Goal: Entertainment & Leisure: Consume media (video, audio)

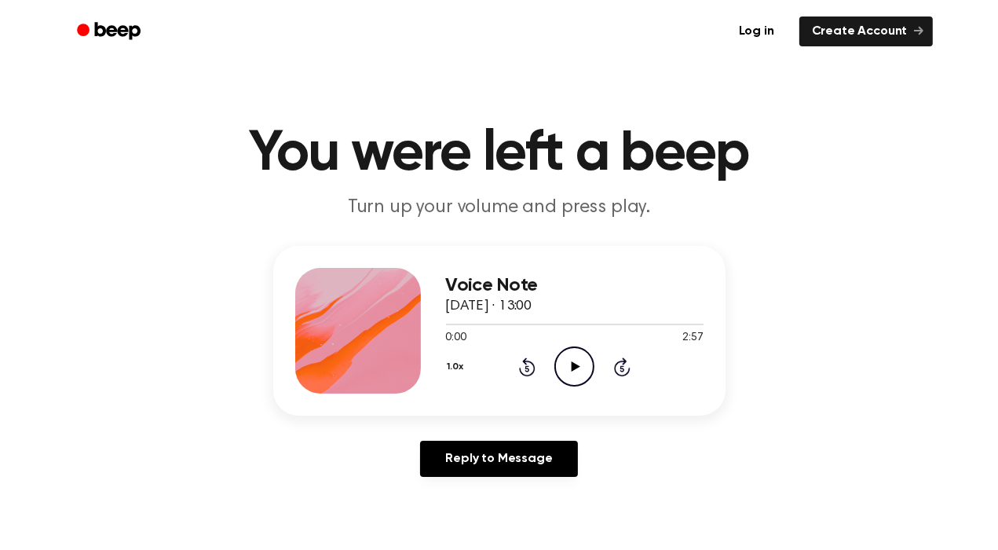
click at [565, 361] on icon "Play Audio" at bounding box center [574, 366] width 40 height 40
click at [565, 362] on icon "Pause Audio" at bounding box center [574, 366] width 40 height 40
click at [524, 364] on icon at bounding box center [527, 366] width 16 height 19
click at [524, 362] on icon at bounding box center [527, 366] width 16 height 19
click at [546, 375] on div "1.0x Rewind 5 seconds Play Audio Skip 5 seconds" at bounding box center [575, 366] width 258 height 40
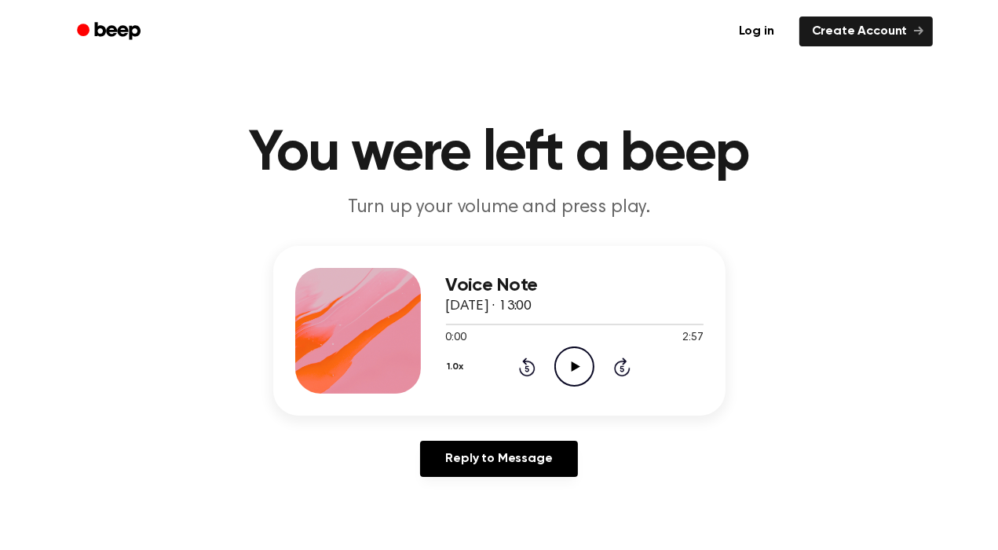
click at [581, 367] on icon "Play Audio" at bounding box center [574, 366] width 40 height 40
click at [565, 364] on icon "Pause Audio" at bounding box center [574, 366] width 40 height 40
click at [526, 367] on icon at bounding box center [527, 368] width 4 height 6
click at [526, 367] on icon "Rewind 5 seconds" at bounding box center [526, 366] width 17 height 20
click at [575, 360] on icon "Play Audio" at bounding box center [574, 366] width 40 height 40
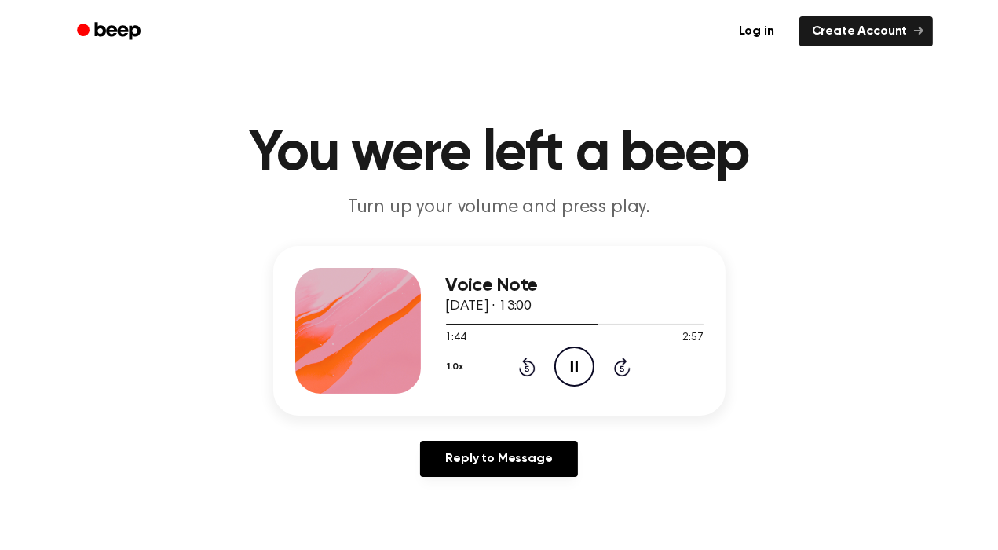
click at [529, 360] on icon at bounding box center [527, 366] width 16 height 19
click at [526, 363] on icon at bounding box center [527, 366] width 16 height 19
click at [526, 364] on icon at bounding box center [527, 366] width 16 height 19
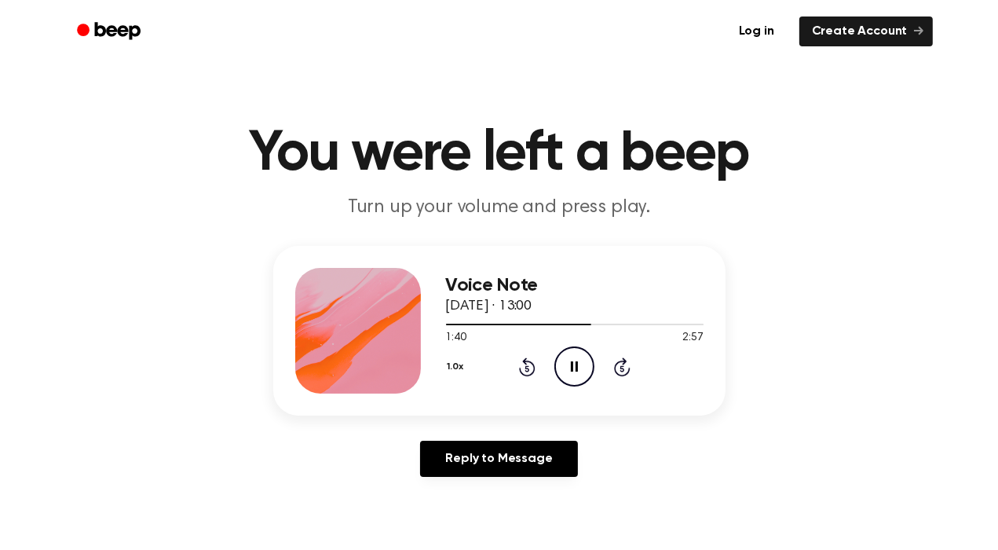
click at [575, 375] on icon "Pause Audio" at bounding box center [574, 366] width 40 height 40
click at [575, 370] on icon "Play Audio" at bounding box center [574, 366] width 40 height 40
click at [527, 360] on icon at bounding box center [527, 366] width 16 height 19
click at [576, 376] on icon "Pause Audio" at bounding box center [574, 366] width 40 height 40
click at [576, 376] on icon "Play Audio" at bounding box center [574, 366] width 40 height 40
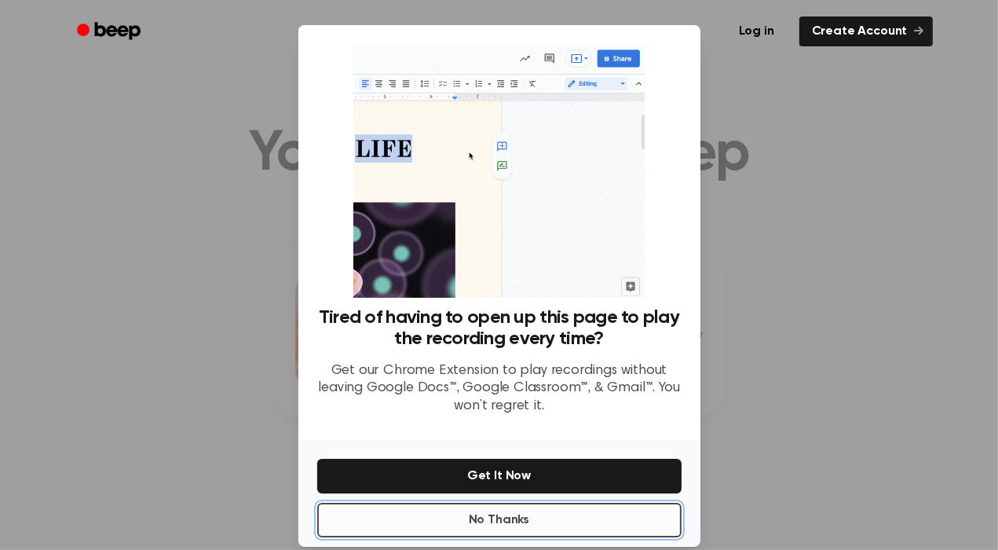
click at [483, 521] on button "No Thanks" at bounding box center [499, 520] width 364 height 35
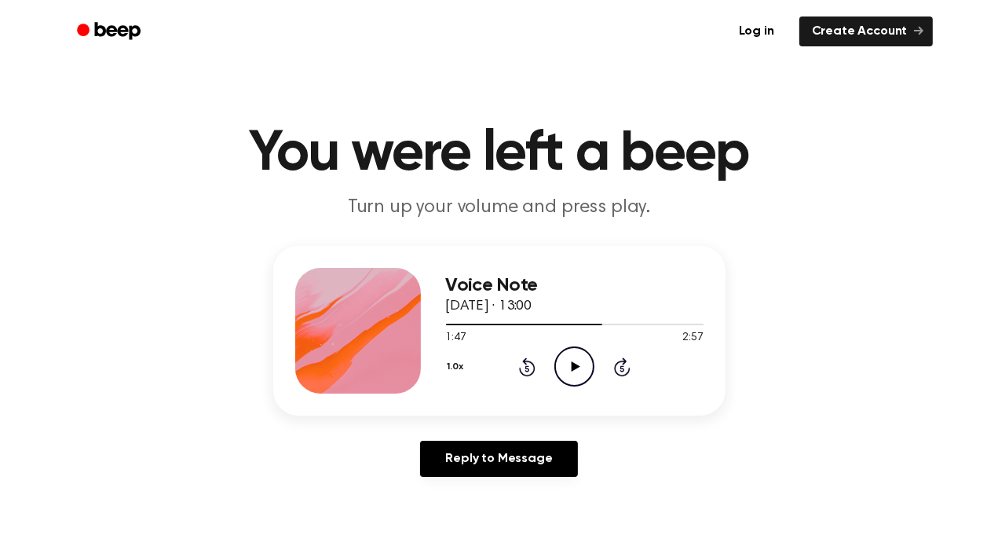
click at [581, 365] on icon "Play Audio" at bounding box center [574, 366] width 40 height 40
click at [521, 369] on icon at bounding box center [527, 366] width 16 height 19
click at [572, 367] on icon at bounding box center [574, 366] width 7 height 10
click at [567, 369] on icon "Play Audio" at bounding box center [574, 366] width 40 height 40
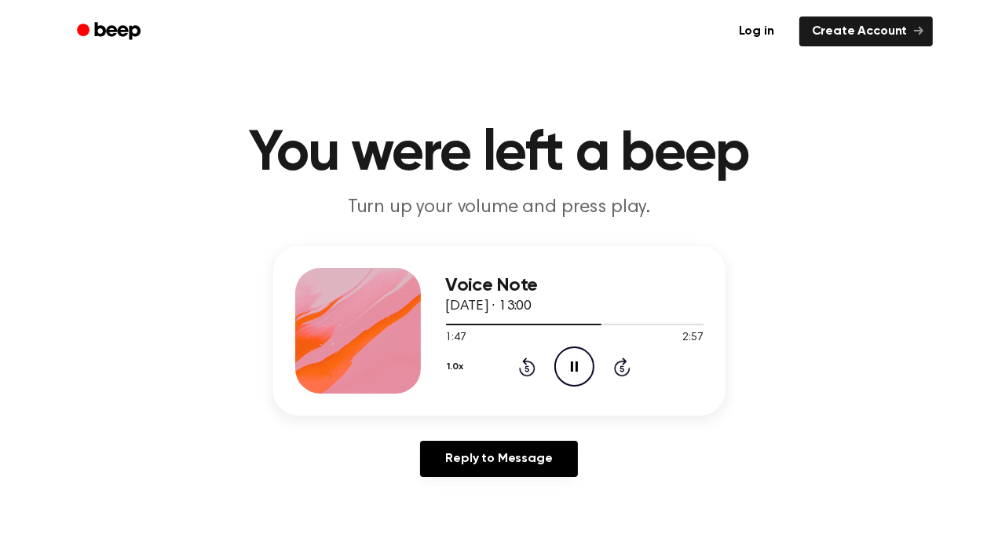
click at [539, 357] on div "1.0x Rewind 5 seconds Pause Audio Skip 5 seconds" at bounding box center [575, 366] width 258 height 40
click at [528, 367] on icon "Rewind 5 seconds" at bounding box center [526, 366] width 17 height 20
click at [576, 373] on icon "Pause Audio" at bounding box center [574, 366] width 40 height 40
click at [532, 369] on icon "Rewind 5 seconds" at bounding box center [526, 366] width 17 height 20
click at [573, 375] on icon "Play Audio" at bounding box center [574, 366] width 40 height 40
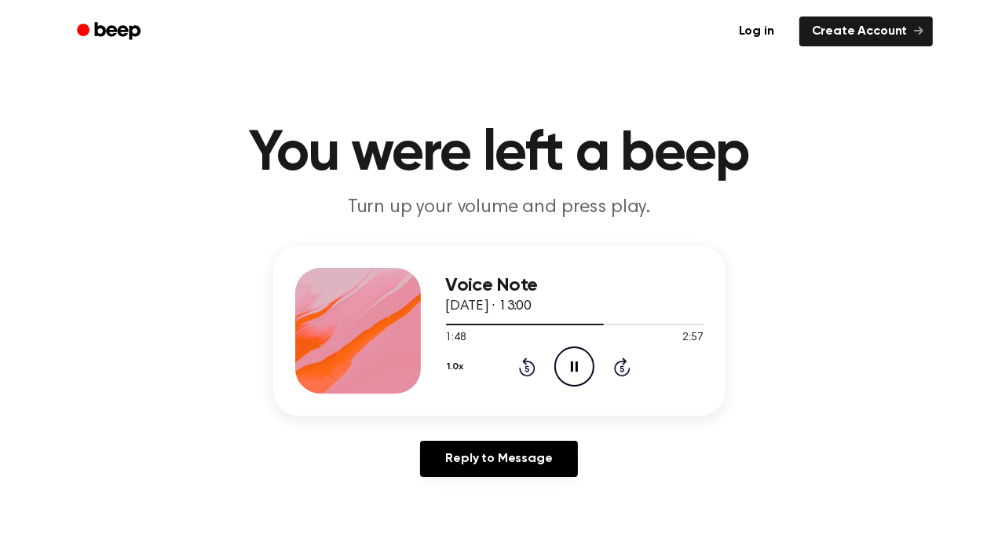
click at [575, 369] on icon "Pause Audio" at bounding box center [574, 366] width 40 height 40
click at [575, 368] on icon at bounding box center [576, 366] width 9 height 10
click at [575, 368] on icon "Pause Audio" at bounding box center [574, 366] width 40 height 40
click at [526, 363] on icon at bounding box center [527, 366] width 16 height 19
click at [564, 370] on icon "Play Audio" at bounding box center [574, 366] width 40 height 40
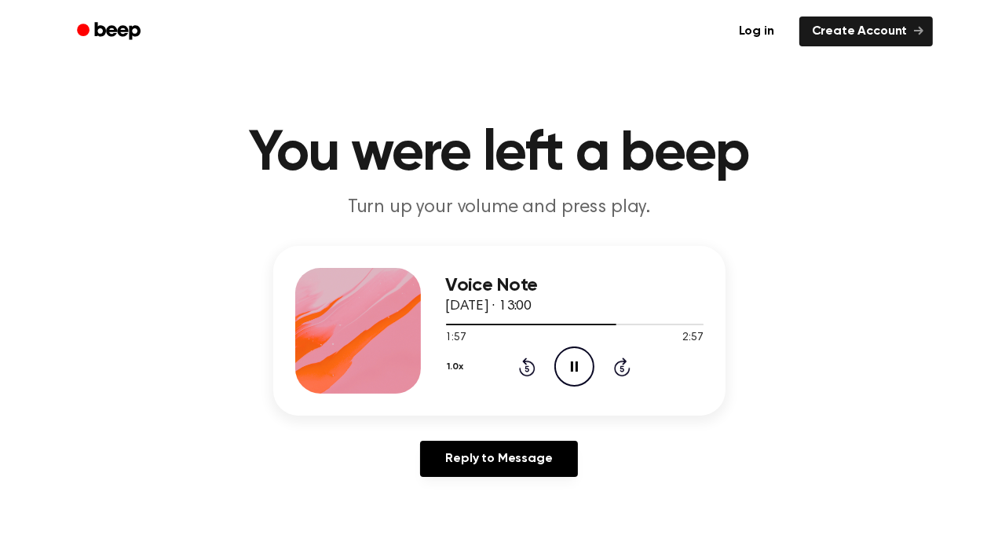
click at [564, 370] on icon "Pause Audio" at bounding box center [574, 366] width 40 height 40
click at [528, 369] on icon at bounding box center [527, 368] width 4 height 6
click at [589, 370] on icon "Play Audio" at bounding box center [574, 366] width 40 height 40
click at [589, 370] on icon "Pause Audio" at bounding box center [574, 366] width 40 height 40
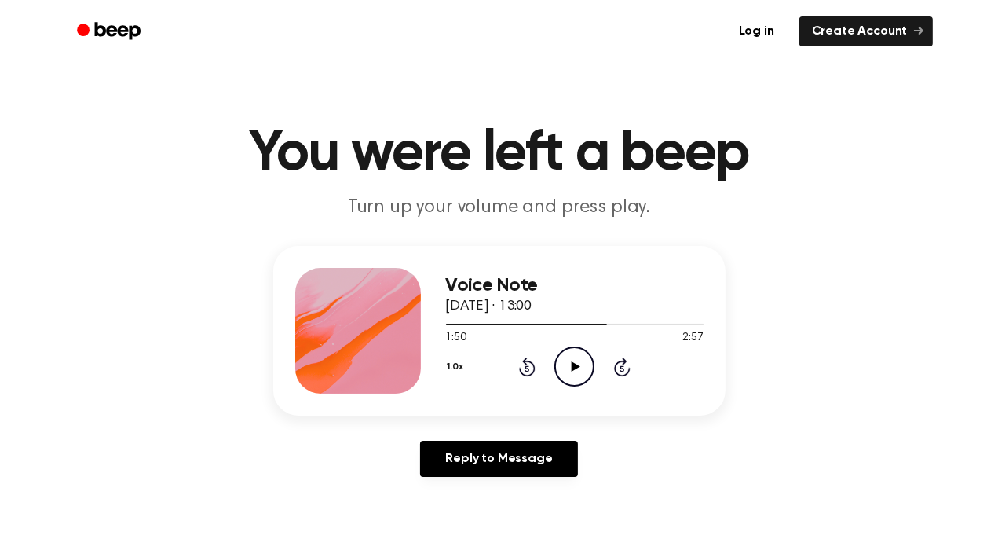
click at [579, 370] on icon "Play Audio" at bounding box center [574, 366] width 40 height 40
drag, startPoint x: 579, startPoint y: 375, endPoint x: 562, endPoint y: 364, distance: 19.4
click at [562, 364] on icon "Pause Audio" at bounding box center [574, 366] width 40 height 40
click at [522, 369] on icon "Rewind 5 seconds" at bounding box center [526, 366] width 17 height 20
click at [572, 357] on icon "Play Audio" at bounding box center [574, 366] width 40 height 40
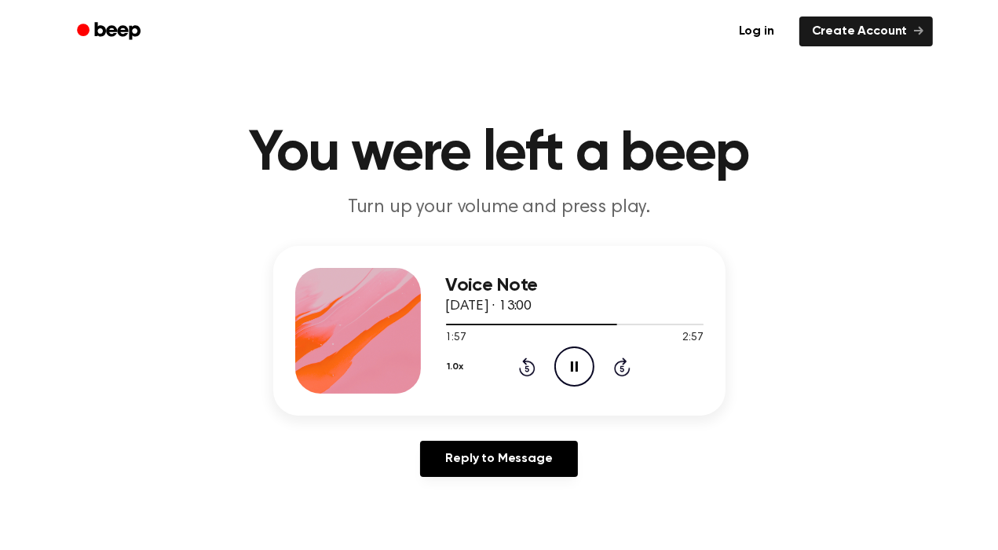
click at [524, 367] on icon "Rewind 5 seconds" at bounding box center [526, 366] width 17 height 20
click at [568, 372] on icon "Pause Audio" at bounding box center [574, 366] width 40 height 40
click at [531, 365] on icon "Rewind 5 seconds" at bounding box center [526, 366] width 17 height 20
click at [572, 371] on icon "Play Audio" at bounding box center [574, 366] width 40 height 40
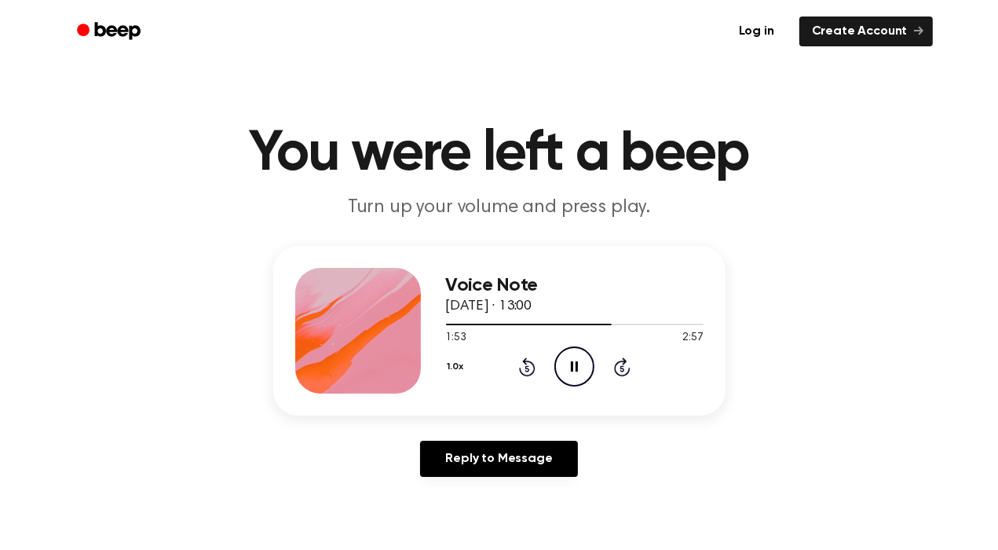
click at [572, 371] on icon "Pause Audio" at bounding box center [574, 366] width 40 height 40
click at [575, 372] on icon "Play Audio" at bounding box center [574, 366] width 40 height 40
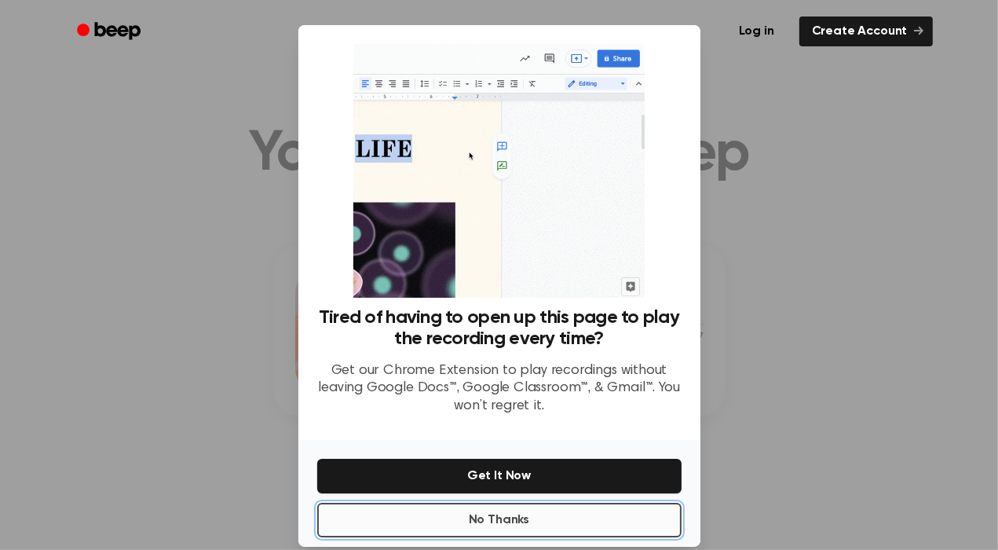
click at [440, 525] on button "No Thanks" at bounding box center [499, 520] width 364 height 35
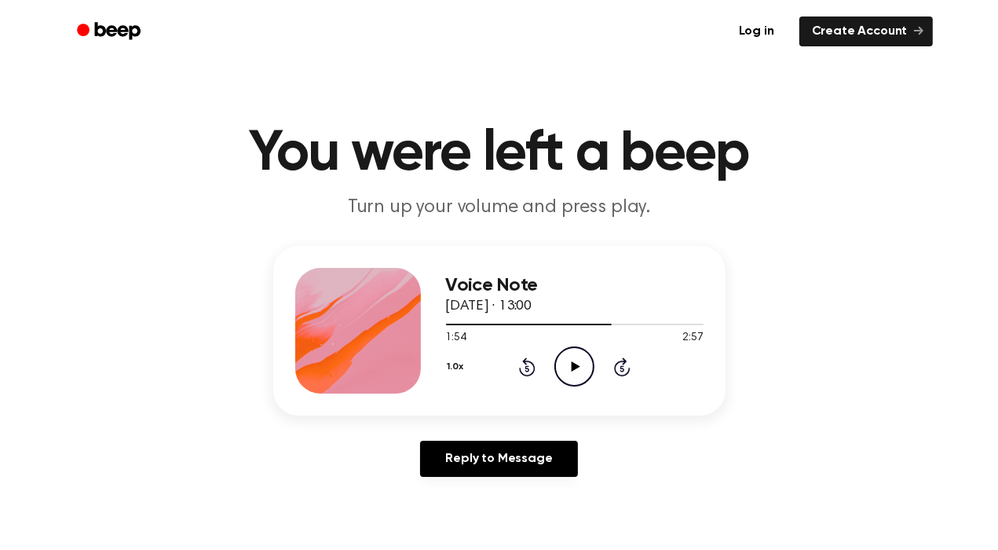
click at [571, 365] on icon "Play Audio" at bounding box center [574, 366] width 40 height 40
click at [530, 368] on icon "Rewind 5 seconds" at bounding box center [526, 366] width 17 height 20
click at [567, 370] on icon "Pause Audio" at bounding box center [574, 366] width 40 height 40
click at [567, 369] on icon "Play Audio" at bounding box center [574, 366] width 40 height 40
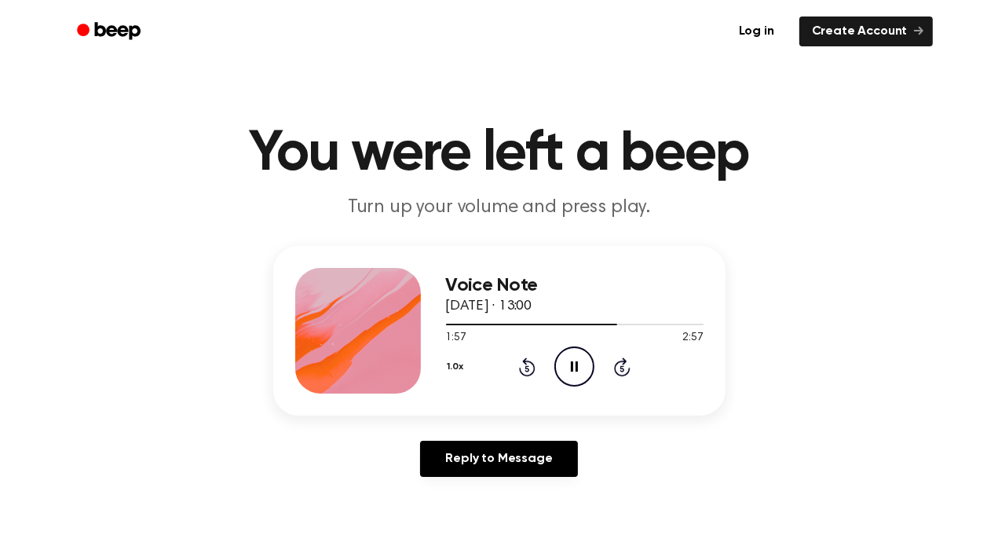
click at [531, 363] on icon at bounding box center [527, 366] width 16 height 19
click at [575, 364] on icon "Pause Audio" at bounding box center [574, 366] width 40 height 40
click at [531, 373] on icon at bounding box center [527, 366] width 16 height 19
click at [568, 371] on icon "Play Audio" at bounding box center [574, 366] width 40 height 40
click at [589, 370] on icon "Pause Audio" at bounding box center [574, 366] width 40 height 40
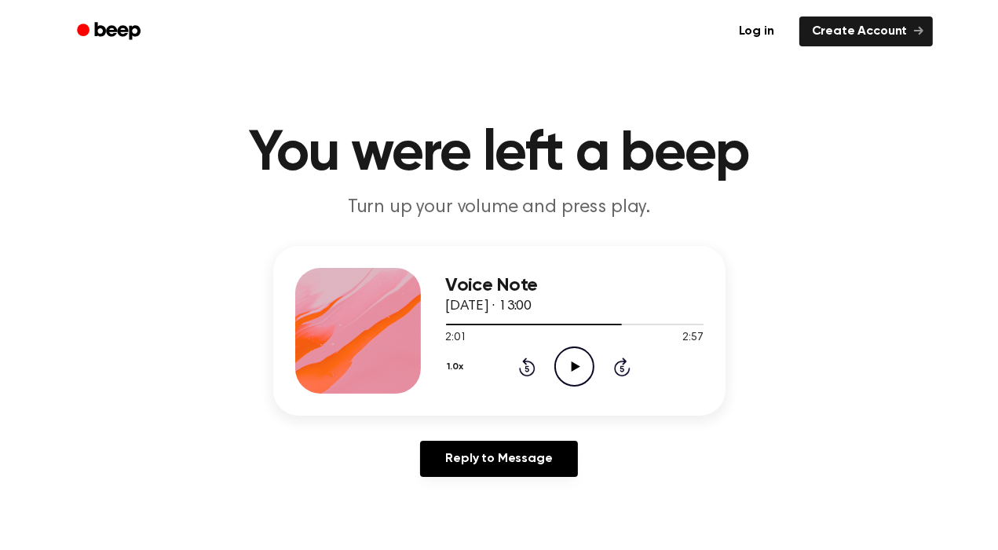
click at [531, 367] on icon "Rewind 5 seconds" at bounding box center [526, 366] width 17 height 20
click at [568, 367] on icon "Play Audio" at bounding box center [574, 366] width 40 height 40
click at [568, 367] on icon "Pause Audio" at bounding box center [574, 366] width 40 height 40
click at [568, 365] on icon "Play Audio" at bounding box center [574, 366] width 40 height 40
click at [520, 361] on icon "Rewind 5 seconds" at bounding box center [526, 366] width 17 height 20
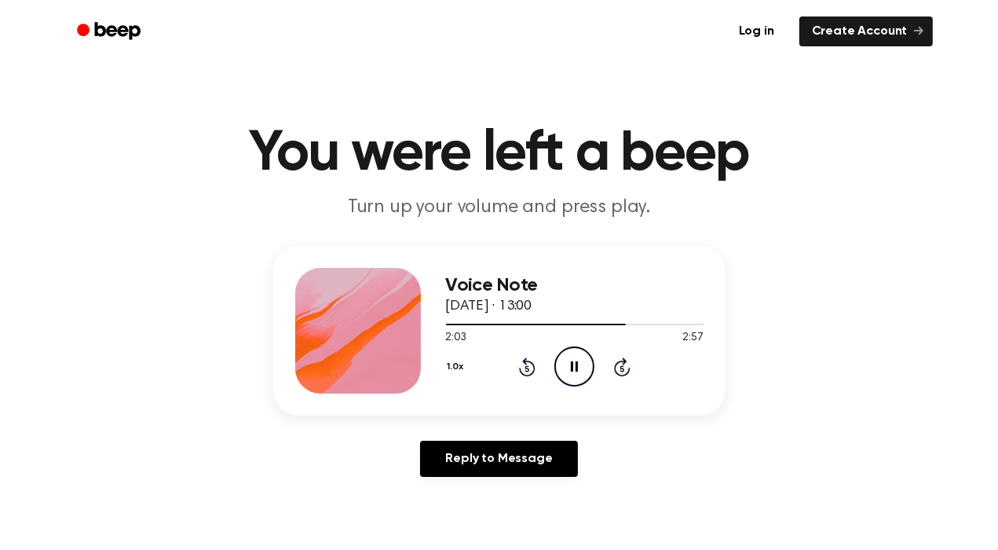
click at [575, 367] on icon "Pause Audio" at bounding box center [574, 366] width 40 height 40
click at [576, 373] on icon "Play Audio" at bounding box center [574, 366] width 40 height 40
click at [577, 373] on icon "Pause Audio" at bounding box center [574, 366] width 40 height 40
click at [526, 371] on icon at bounding box center [527, 368] width 4 height 6
click at [568, 366] on icon "Play Audio" at bounding box center [574, 366] width 40 height 40
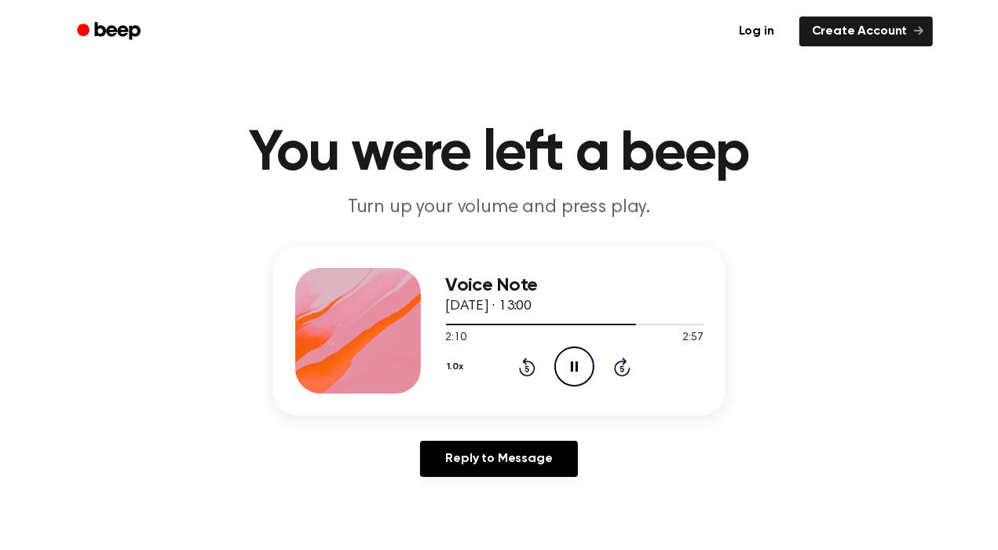
click at [569, 366] on icon "Pause Audio" at bounding box center [574, 366] width 40 height 40
click at [531, 365] on icon "Rewind 5 seconds" at bounding box center [526, 366] width 17 height 20
click at [572, 368] on icon at bounding box center [576, 366] width 9 height 10
click at [572, 368] on icon at bounding box center [574, 366] width 7 height 10
click at [572, 367] on icon at bounding box center [576, 366] width 9 height 10
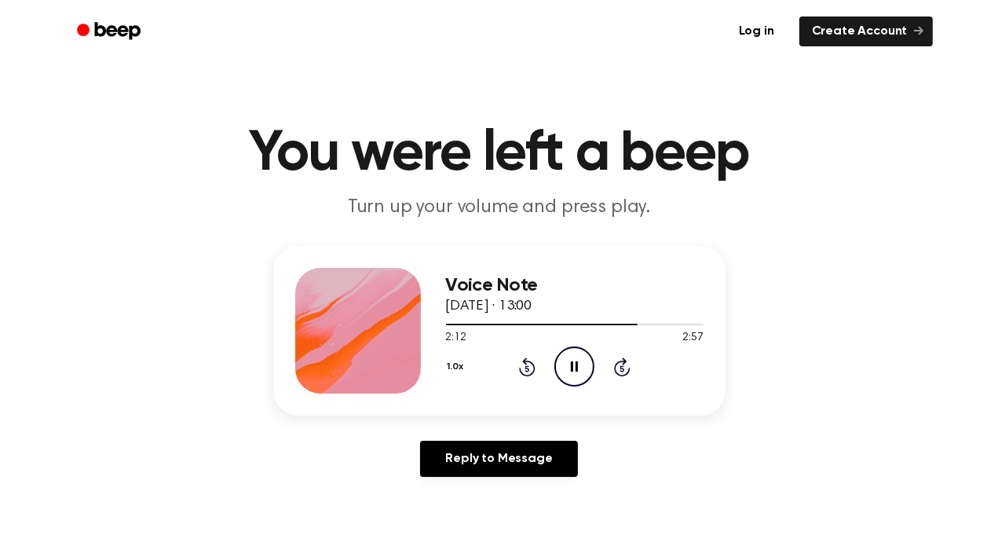
click at [514, 371] on div "1.0x Rewind 5 seconds Pause Audio Skip 5 seconds" at bounding box center [575, 366] width 258 height 40
click at [524, 371] on icon "Rewind 5 seconds" at bounding box center [526, 366] width 17 height 20
click at [564, 373] on icon "Pause Audio" at bounding box center [574, 366] width 40 height 40
click at [525, 367] on icon at bounding box center [527, 368] width 4 height 6
click at [574, 367] on icon at bounding box center [576, 366] width 9 height 10
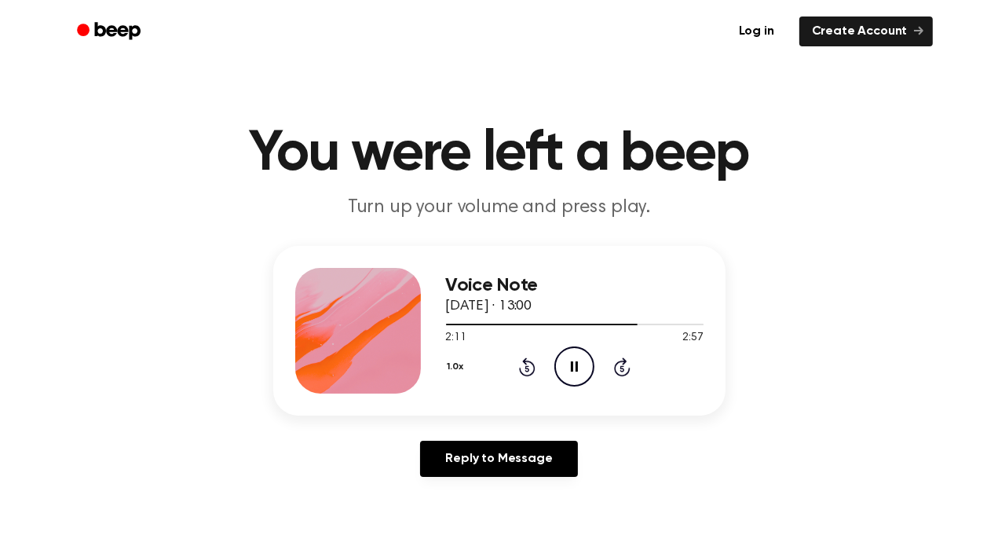
click at [528, 366] on icon at bounding box center [527, 368] width 4 height 6
click at [572, 367] on icon at bounding box center [574, 366] width 7 height 10
click at [572, 371] on icon at bounding box center [576, 366] width 9 height 10
click at [572, 371] on icon at bounding box center [574, 366] width 7 height 10
click at [572, 371] on icon "Play Audio" at bounding box center [574, 366] width 40 height 40
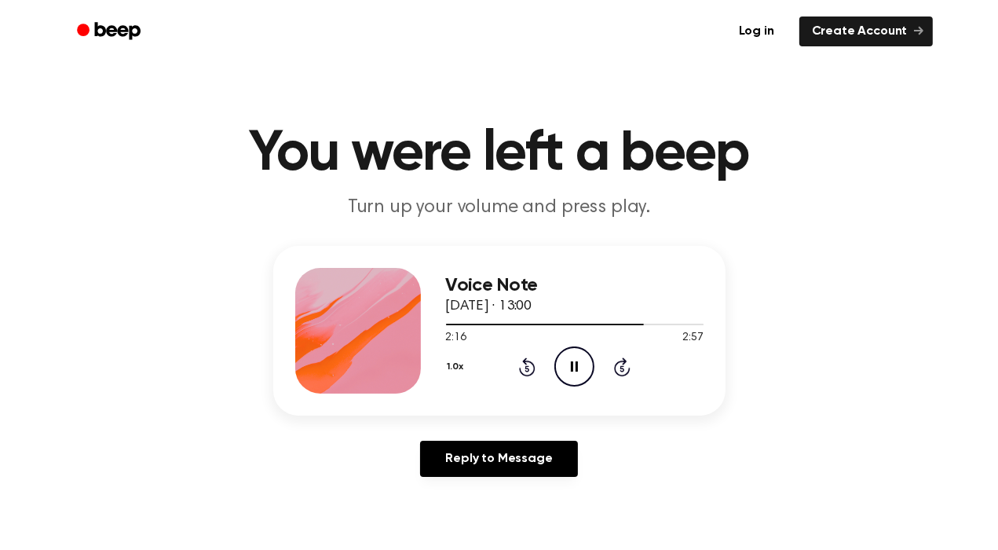
click at [527, 370] on icon "Rewind 5 seconds" at bounding box center [526, 366] width 17 height 20
click at [579, 367] on icon "Pause Audio" at bounding box center [574, 366] width 40 height 40
click at [529, 365] on icon "Rewind 5 seconds" at bounding box center [526, 366] width 17 height 20
click at [561, 373] on icon "Play Audio" at bounding box center [574, 366] width 40 height 40
click at [561, 373] on icon "Pause Audio" at bounding box center [574, 366] width 40 height 40
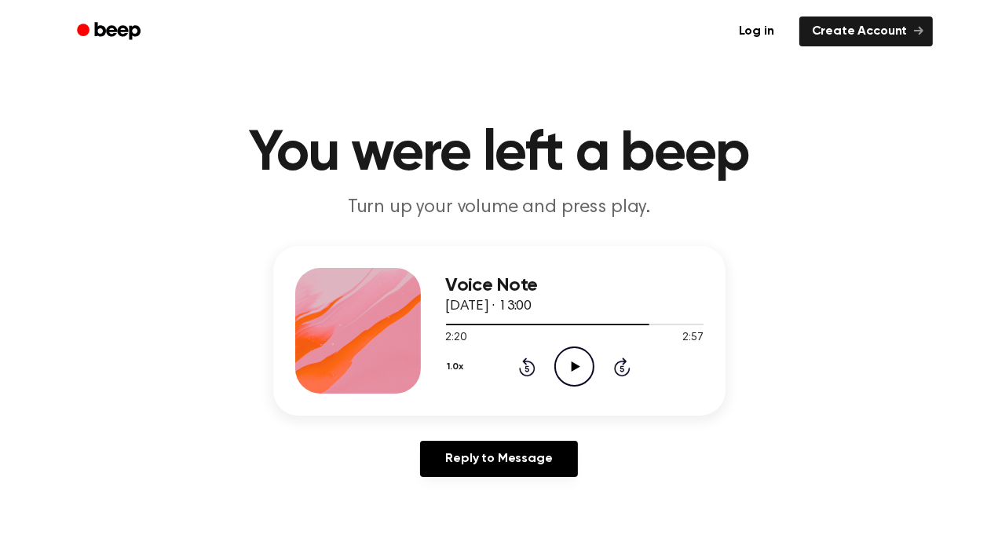
click at [530, 370] on icon "Rewind 5 seconds" at bounding box center [526, 366] width 17 height 20
click at [565, 367] on icon "Play Audio" at bounding box center [574, 366] width 40 height 40
click at [565, 367] on icon "Pause Audio" at bounding box center [574, 366] width 40 height 40
click at [575, 368] on icon at bounding box center [576, 366] width 9 height 10
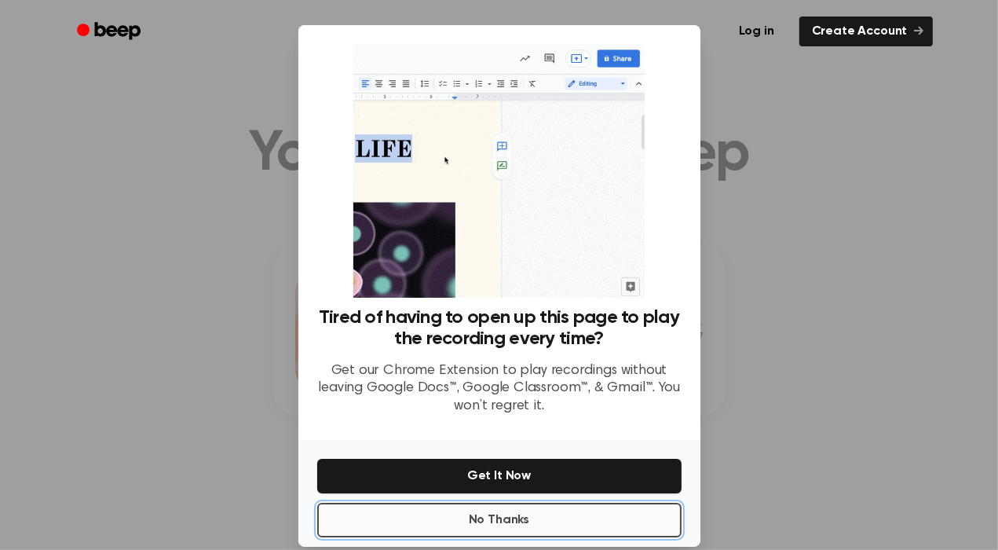
click at [496, 516] on button "No Thanks" at bounding box center [499, 520] width 364 height 35
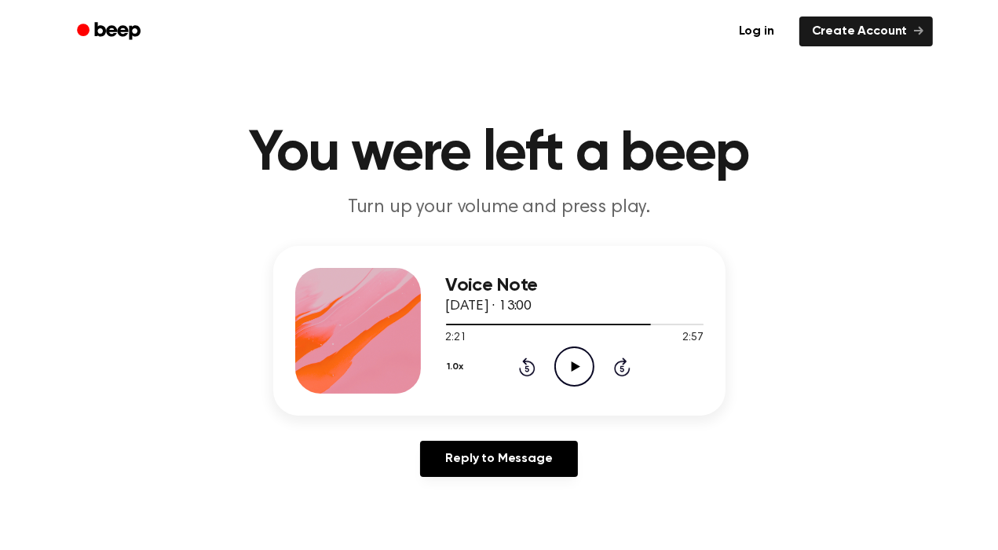
click at [573, 360] on icon "Play Audio" at bounding box center [574, 366] width 40 height 40
drag, startPoint x: 537, startPoint y: 364, endPoint x: 547, endPoint y: 364, distance: 10.2
click at [547, 364] on div "1.0x Rewind 5 seconds Pause Audio Skip 5 seconds" at bounding box center [575, 366] width 258 height 40
click at [576, 356] on icon "Pause Audio" at bounding box center [574, 366] width 40 height 40
click at [520, 365] on icon "Rewind 5 seconds" at bounding box center [526, 366] width 17 height 20
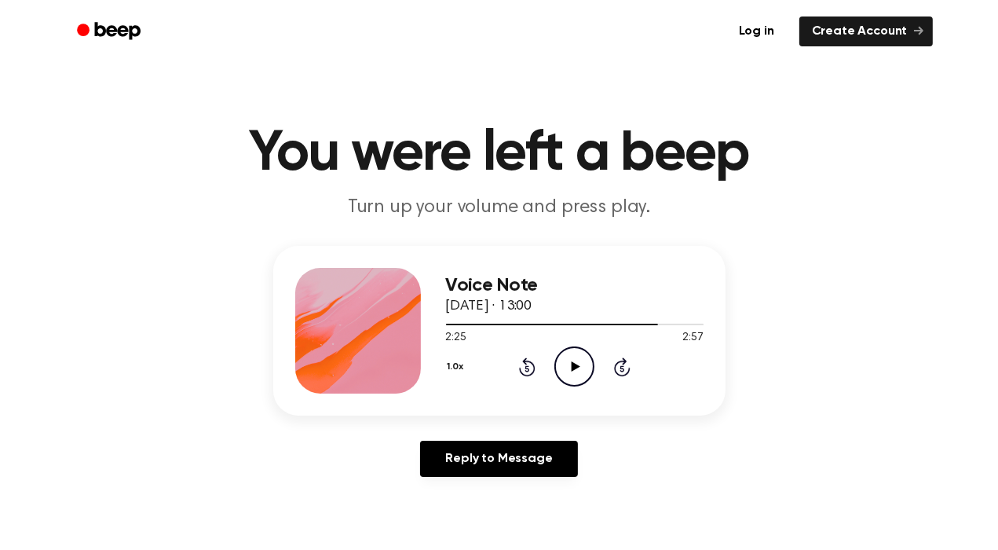
click at [585, 362] on icon "Play Audio" at bounding box center [574, 366] width 40 height 40
click at [528, 365] on icon at bounding box center [527, 368] width 4 height 6
click at [528, 360] on icon at bounding box center [527, 366] width 16 height 19
click at [576, 364] on icon at bounding box center [574, 366] width 7 height 10
click at [522, 358] on icon "Rewind 5 seconds" at bounding box center [526, 366] width 17 height 20
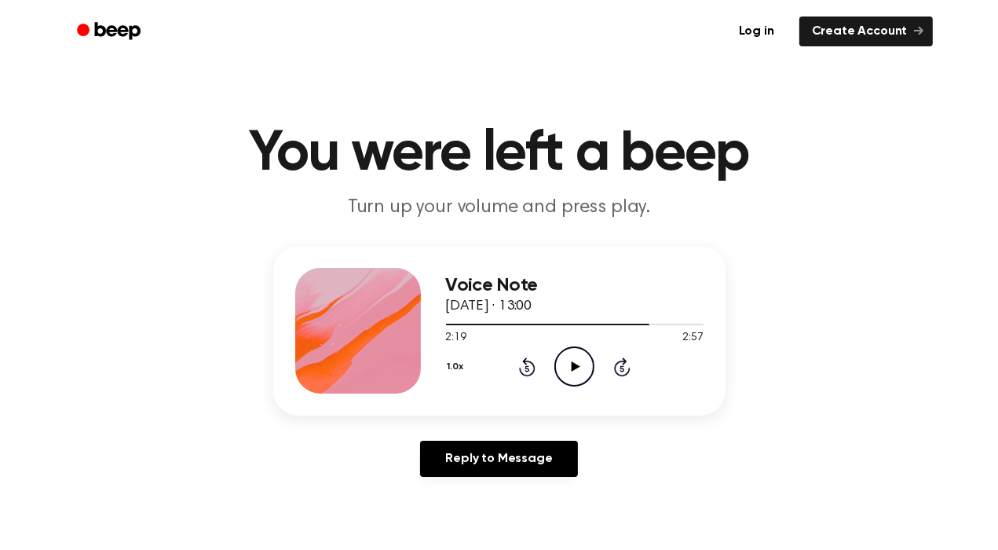
click at [579, 353] on icon "Play Audio" at bounding box center [574, 366] width 40 height 40
click at [571, 366] on icon at bounding box center [574, 366] width 7 height 10
click at [524, 360] on icon at bounding box center [527, 366] width 16 height 19
click at [522, 360] on icon "Rewind 5 seconds" at bounding box center [526, 366] width 17 height 20
click at [520, 359] on icon "Rewind 5 seconds" at bounding box center [526, 366] width 17 height 20
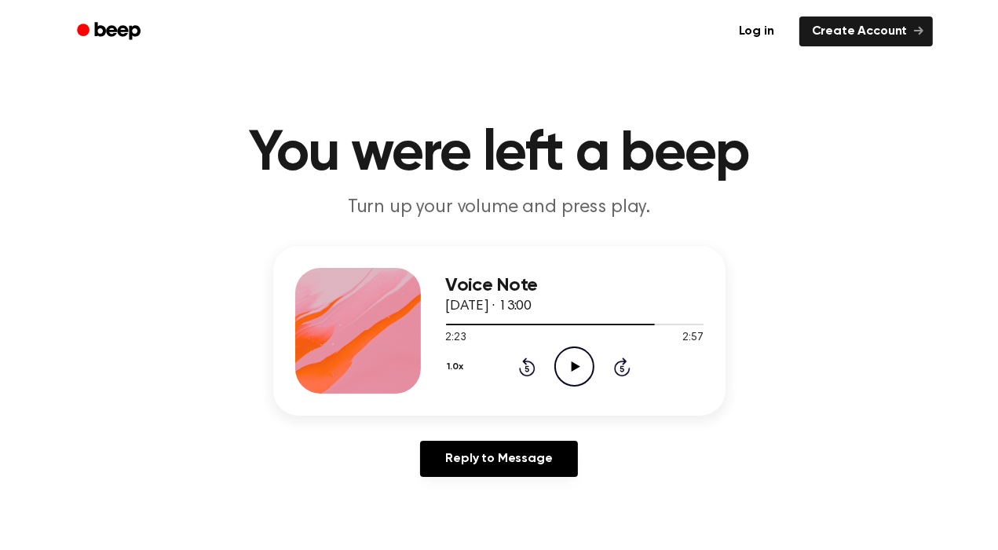
click at [572, 364] on icon at bounding box center [576, 366] width 9 height 10
